Goal: Navigation & Orientation: Find specific page/section

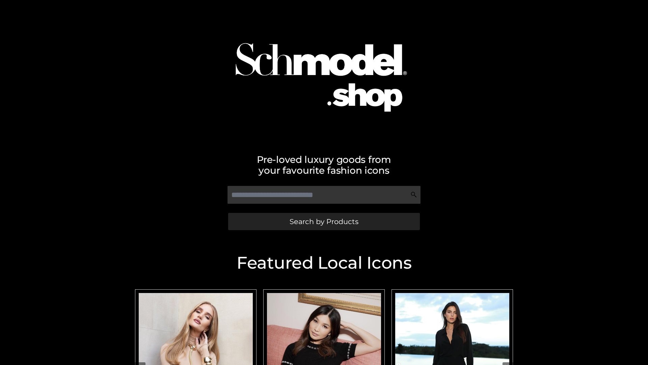
click at [324, 221] on span "Search by Products" at bounding box center [324, 221] width 69 height 7
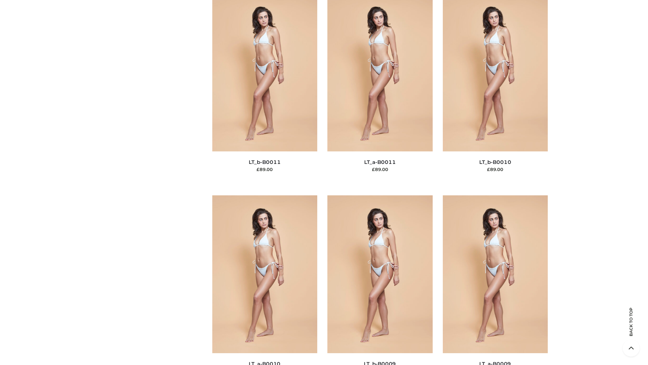
scroll to position [3032, 0]
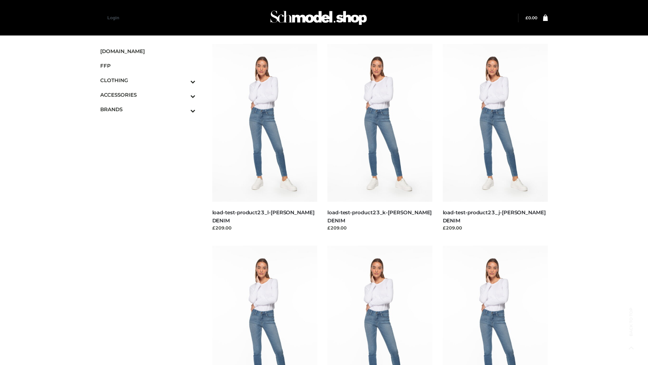
scroll to position [592, 0]
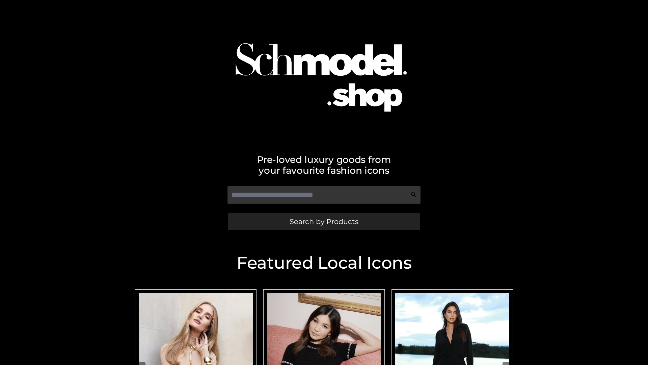
click at [324, 221] on span "Search by Products" at bounding box center [324, 221] width 69 height 7
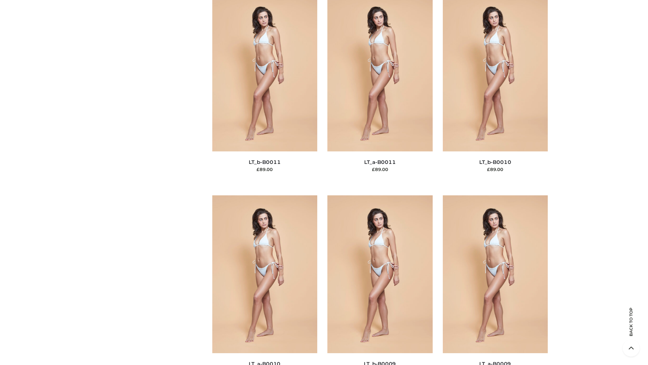
scroll to position [3032, 0]
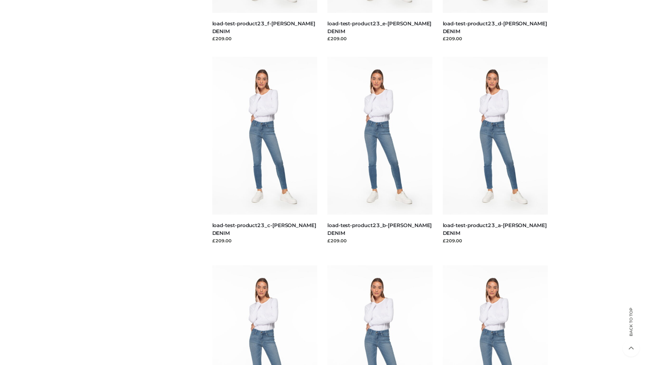
scroll to position [592, 0]
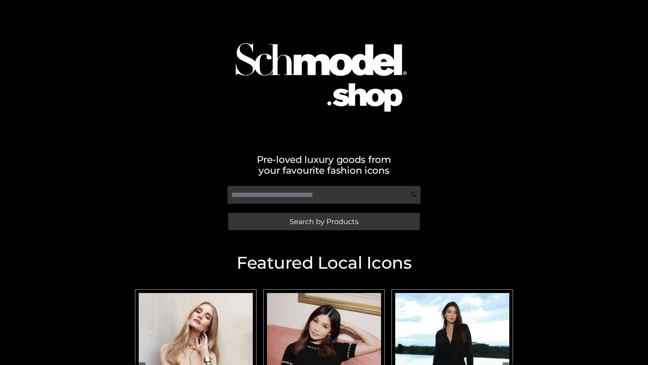
click at [324, 221] on span "Search by Products" at bounding box center [324, 221] width 69 height 7
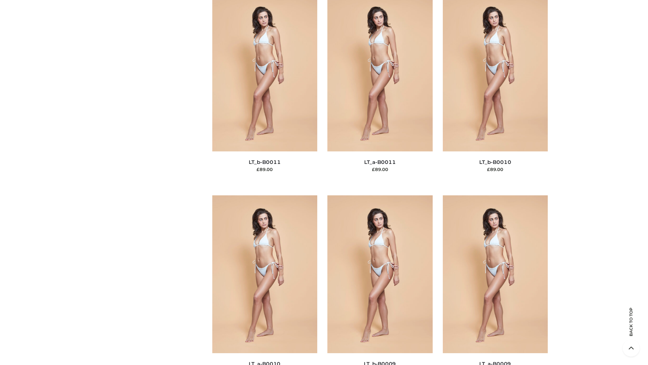
scroll to position [3032, 0]
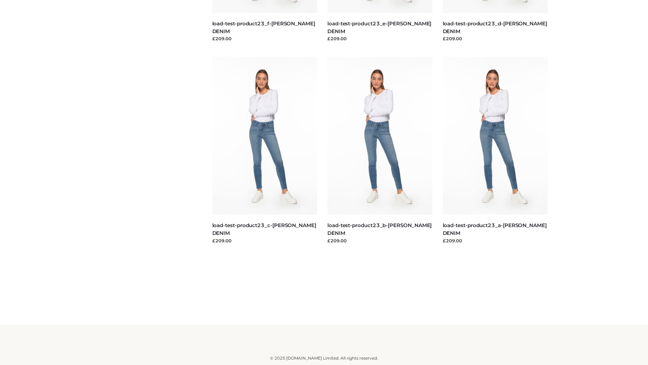
scroll to position [592, 0]
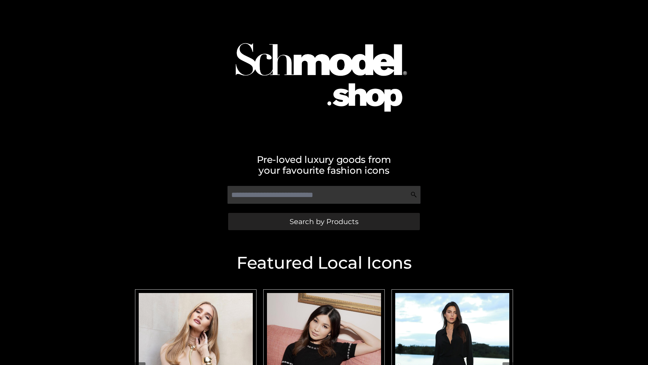
click at [324, 221] on span "Search by Products" at bounding box center [324, 221] width 69 height 7
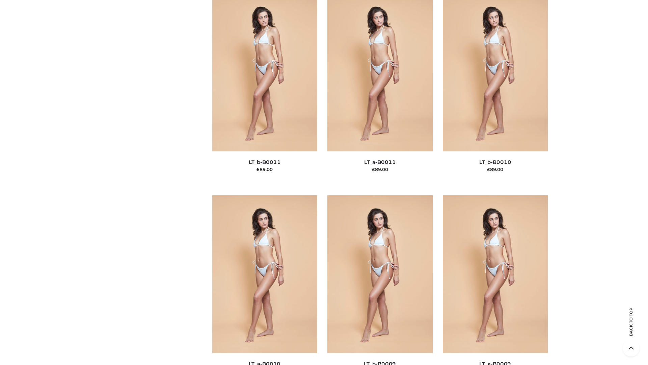
scroll to position [3032, 0]
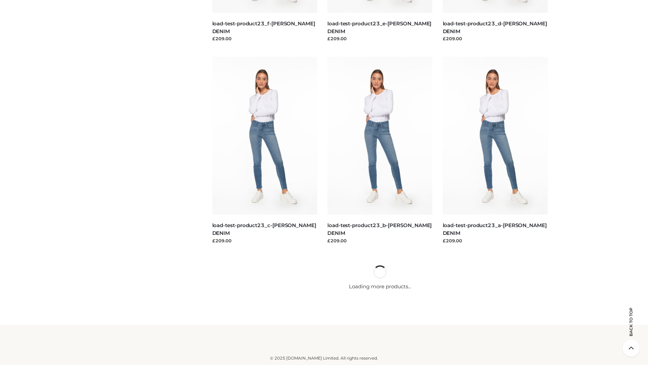
scroll to position [592, 0]
